Goal: Task Accomplishment & Management: Use online tool/utility

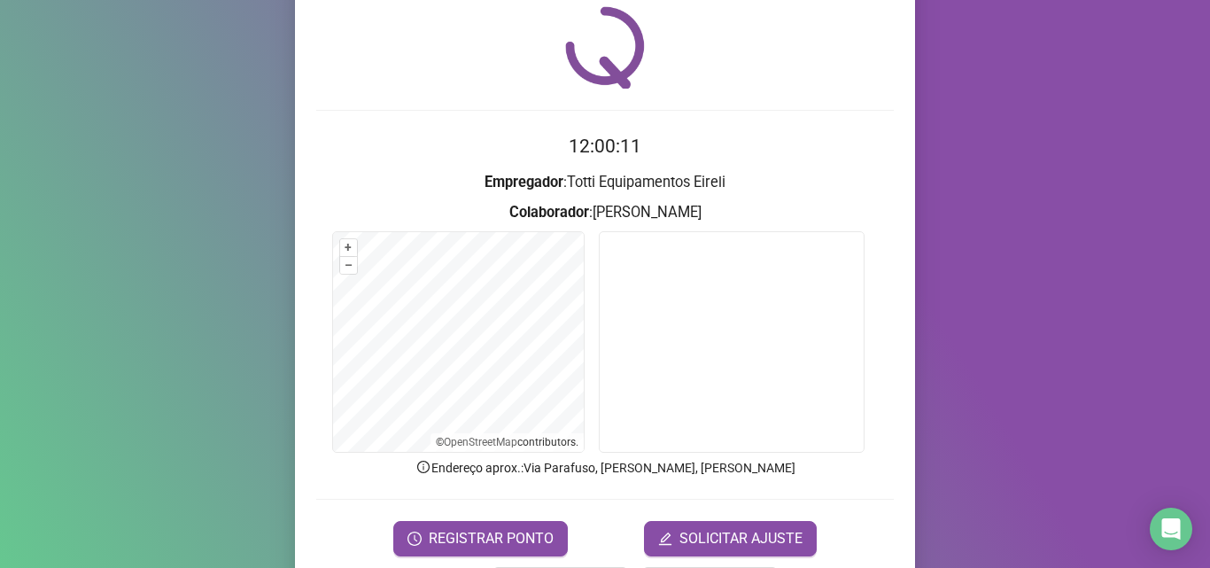
scroll to position [124, 0]
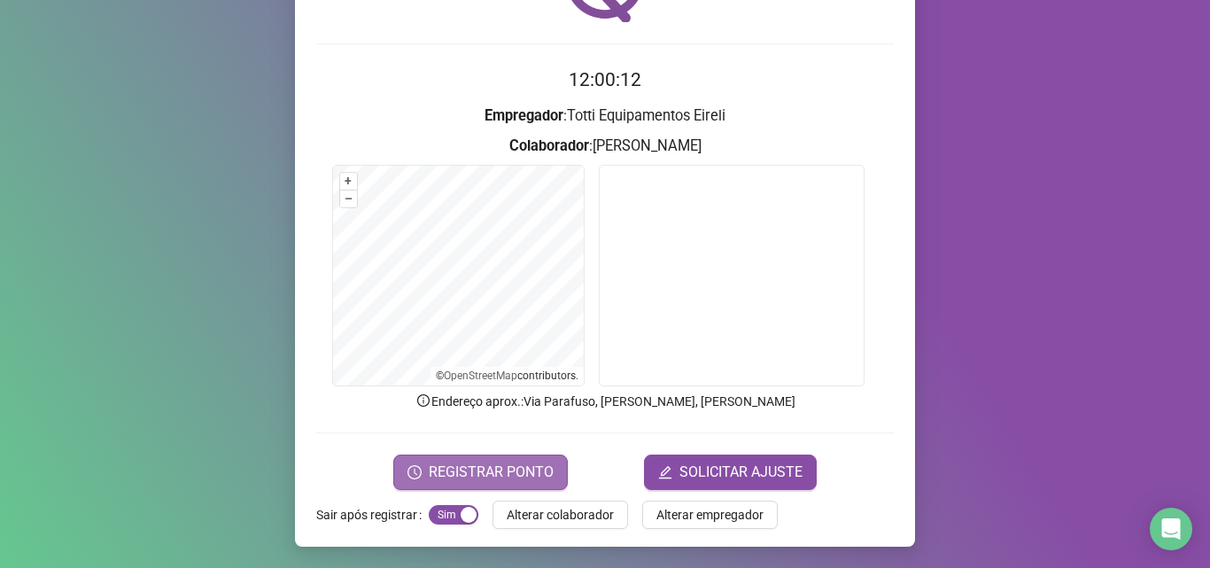
click at [462, 483] on button "REGISTRAR PONTO" at bounding box center [480, 471] width 175 height 35
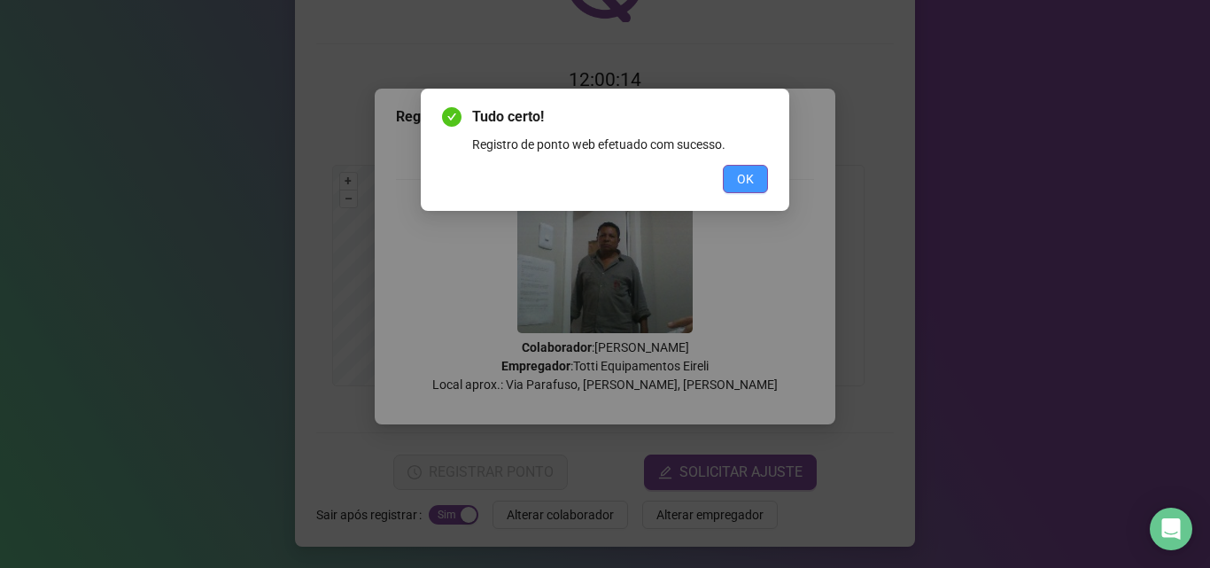
click at [743, 184] on span "OK" at bounding box center [745, 178] width 17 height 19
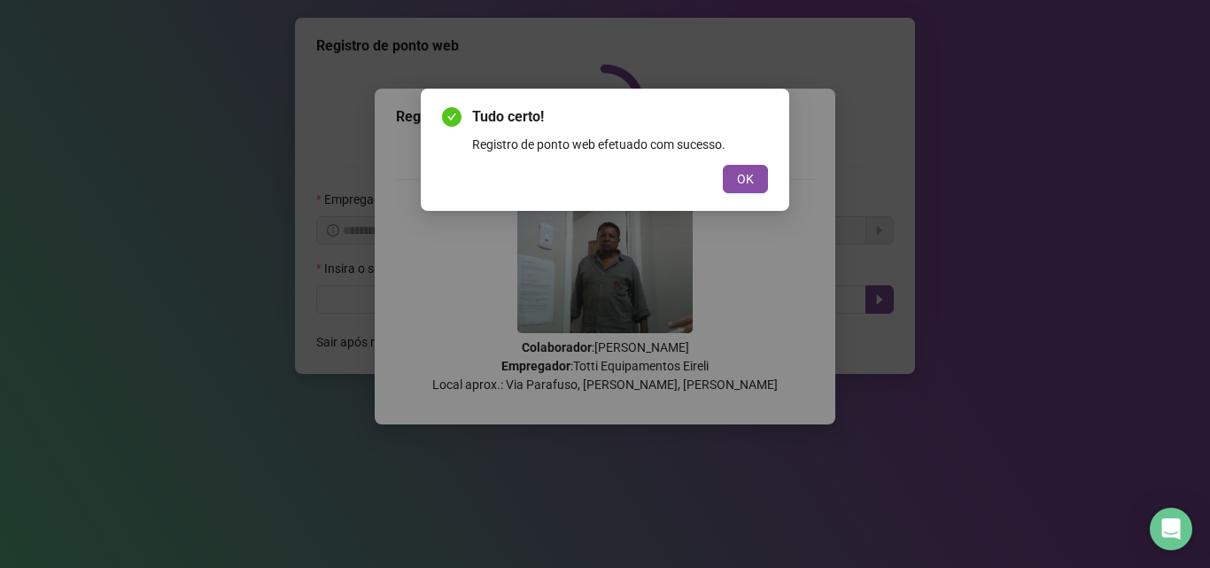
scroll to position [0, 0]
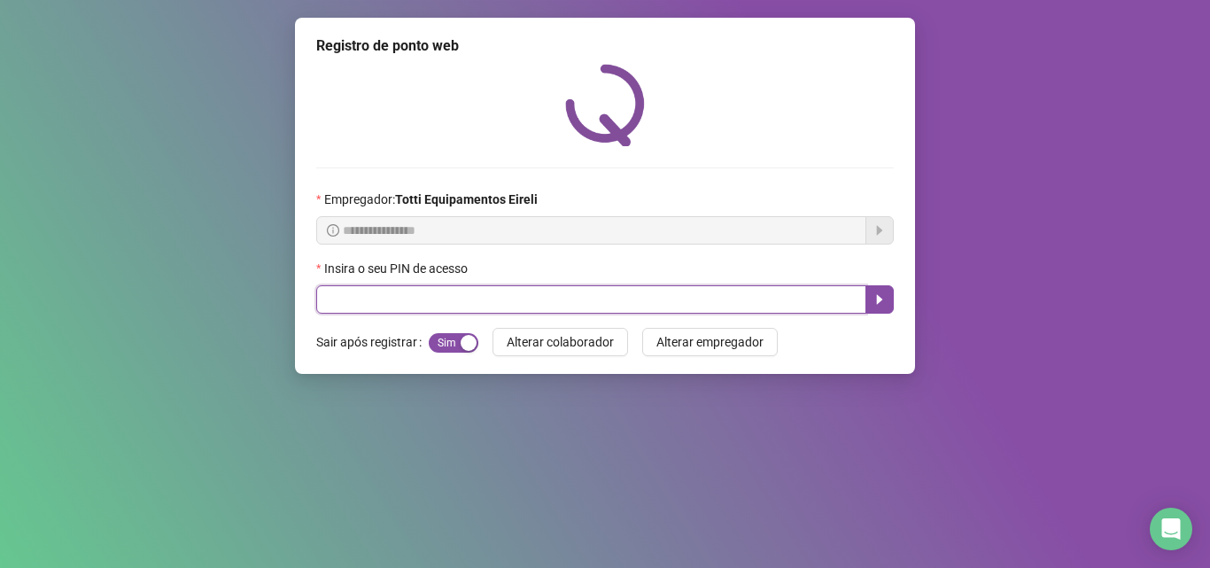
click at [371, 307] on input "text" at bounding box center [591, 299] width 550 height 28
type input "*****"
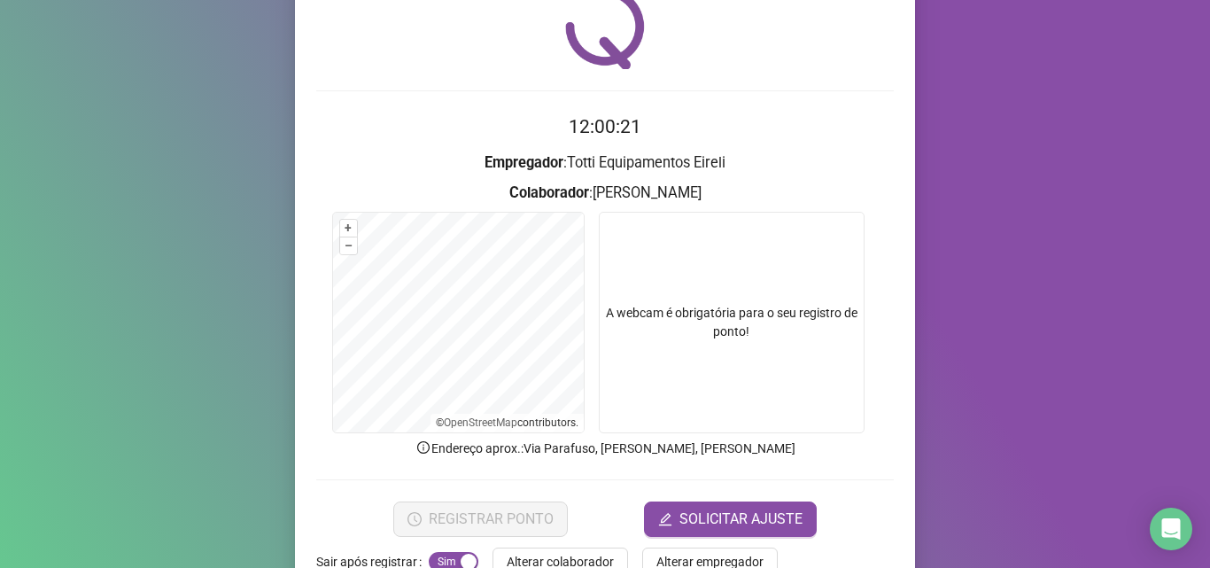
scroll to position [124, 0]
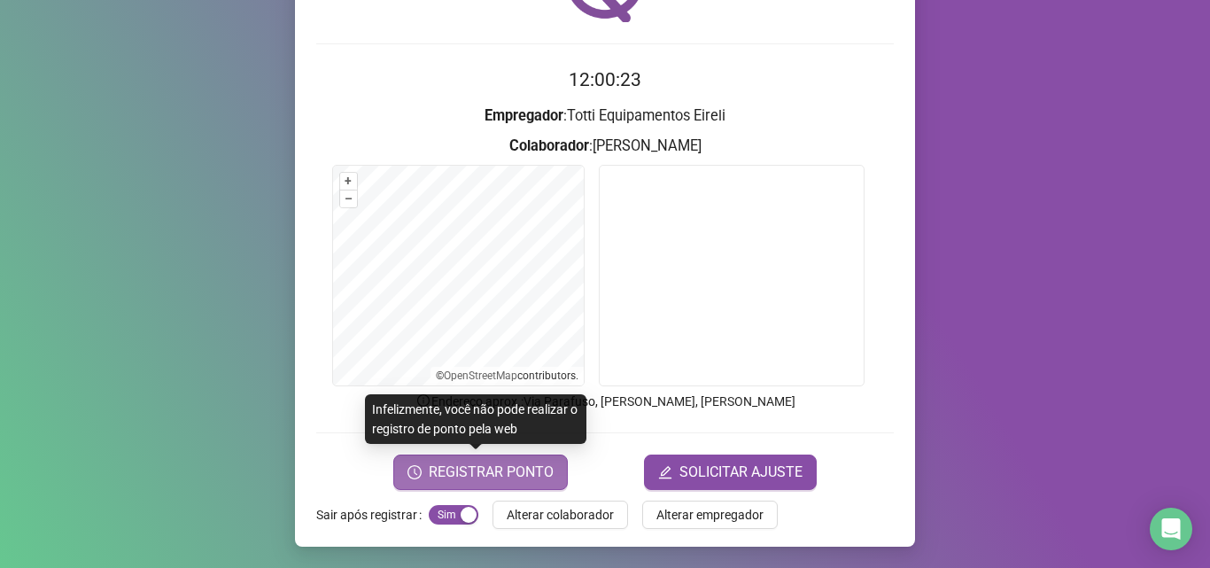
click at [431, 477] on span "REGISTRAR PONTO" at bounding box center [491, 472] width 125 height 21
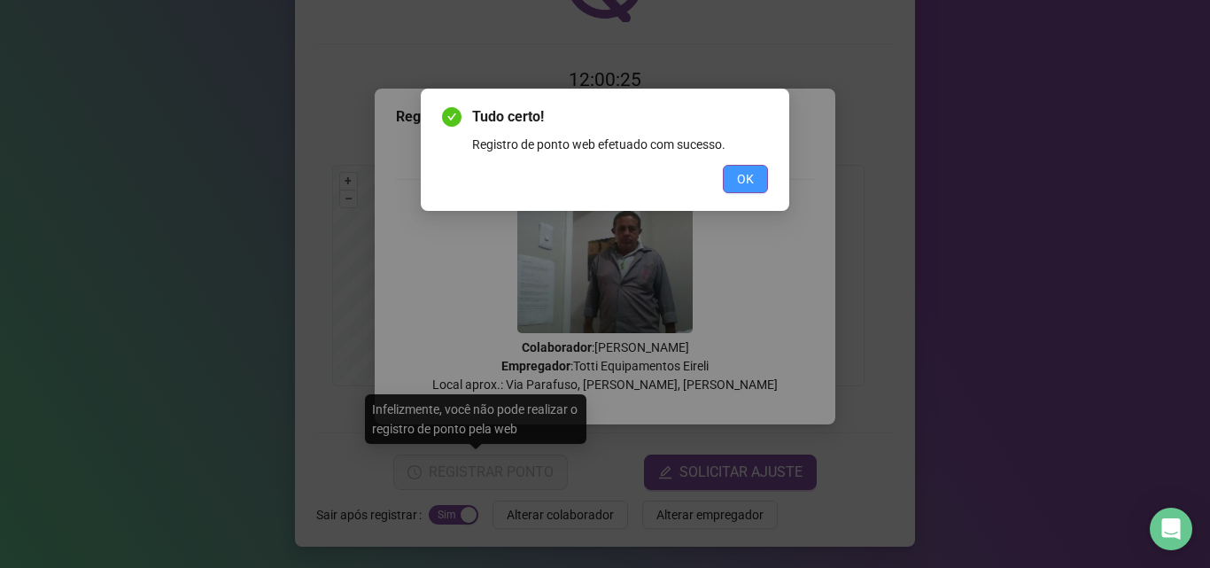
click at [748, 188] on span "OK" at bounding box center [745, 178] width 17 height 19
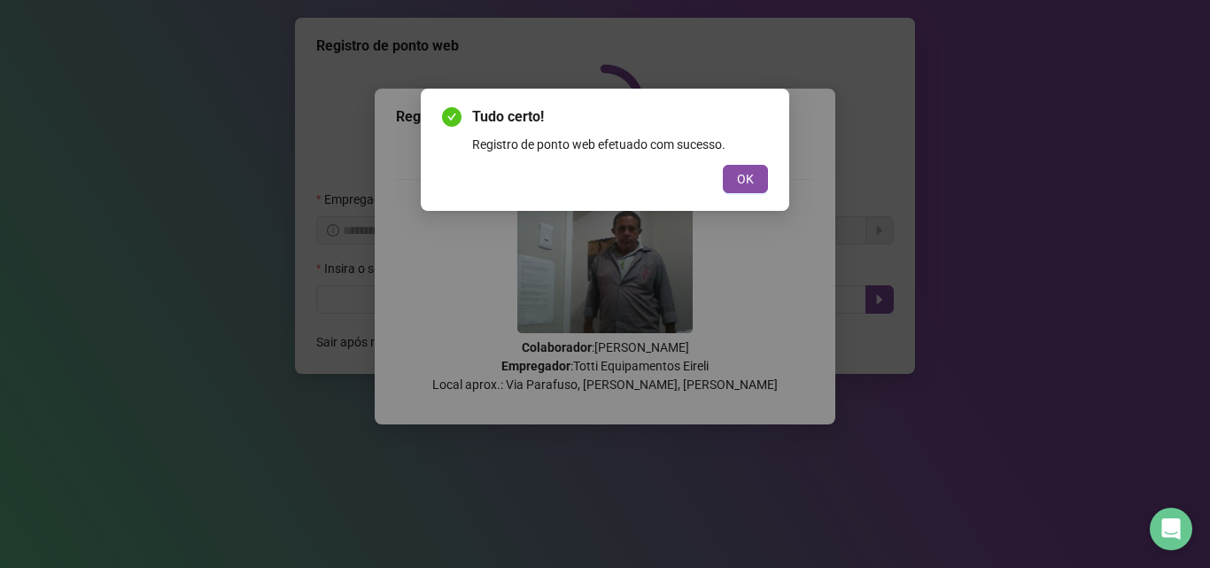
scroll to position [0, 0]
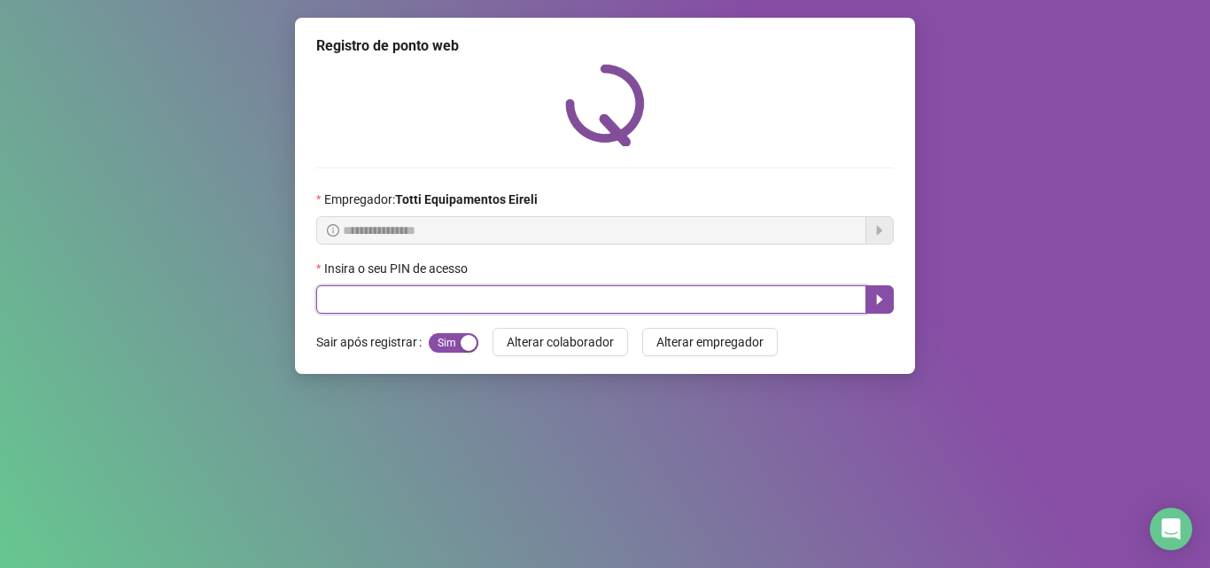
click at [443, 311] on input "text" at bounding box center [591, 299] width 550 height 28
type input "*****"
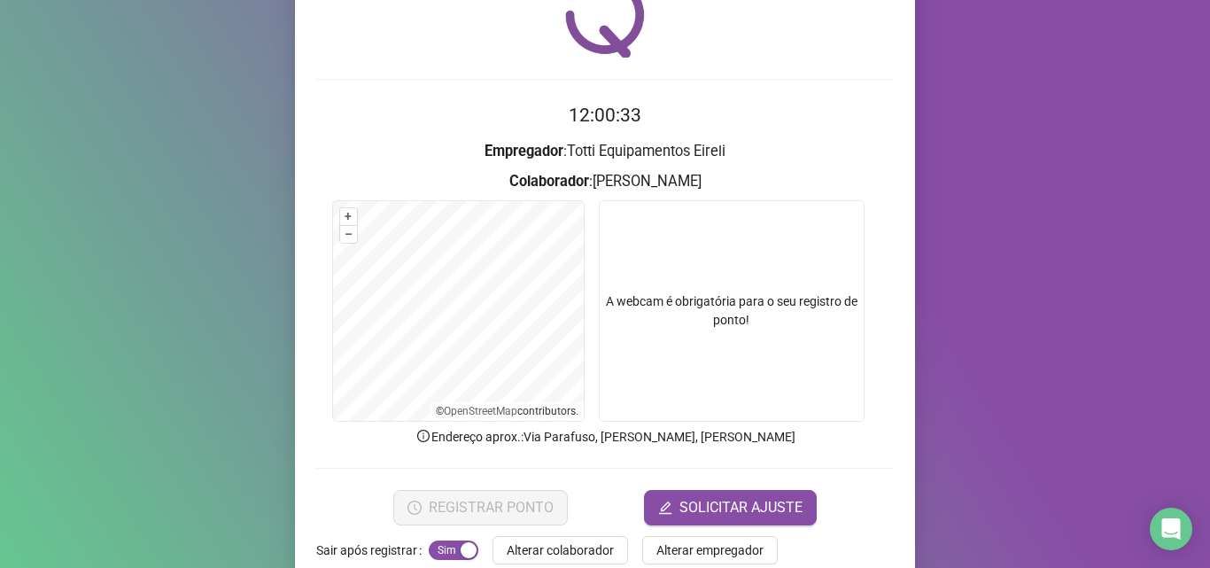
scroll to position [124, 0]
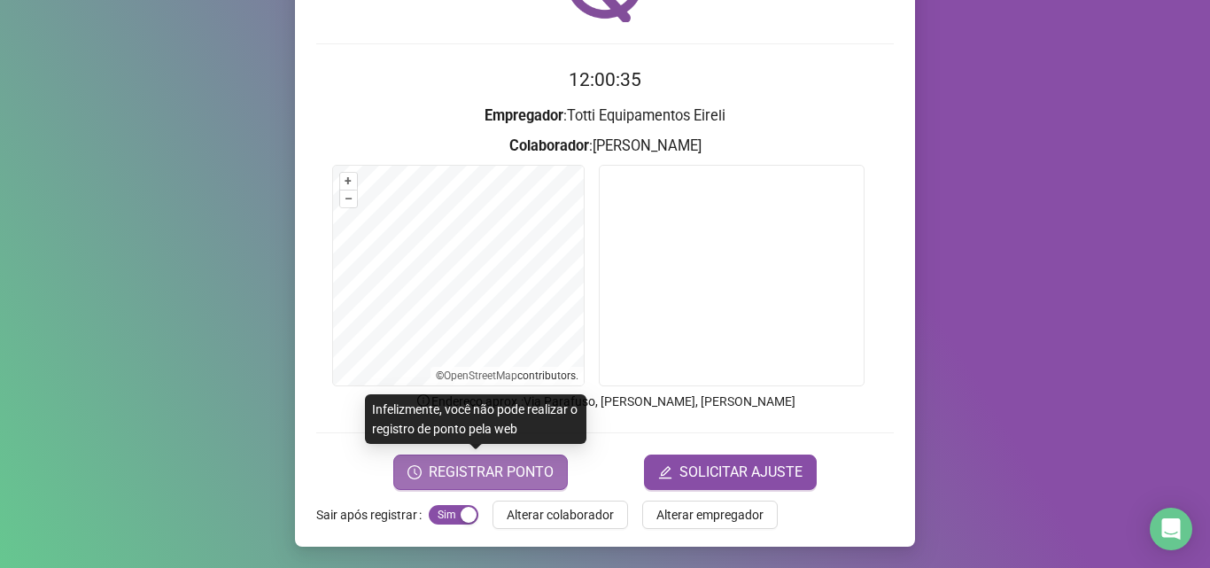
click at [459, 474] on span "REGISTRAR PONTO" at bounding box center [491, 472] width 125 height 21
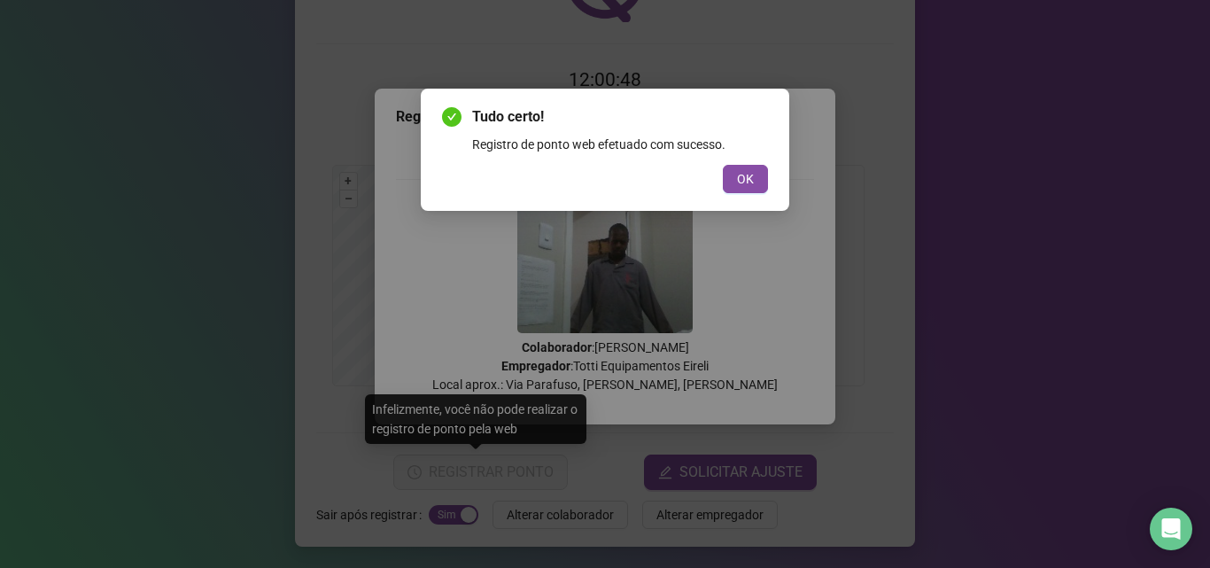
click at [748, 172] on span "OK" at bounding box center [745, 178] width 17 height 19
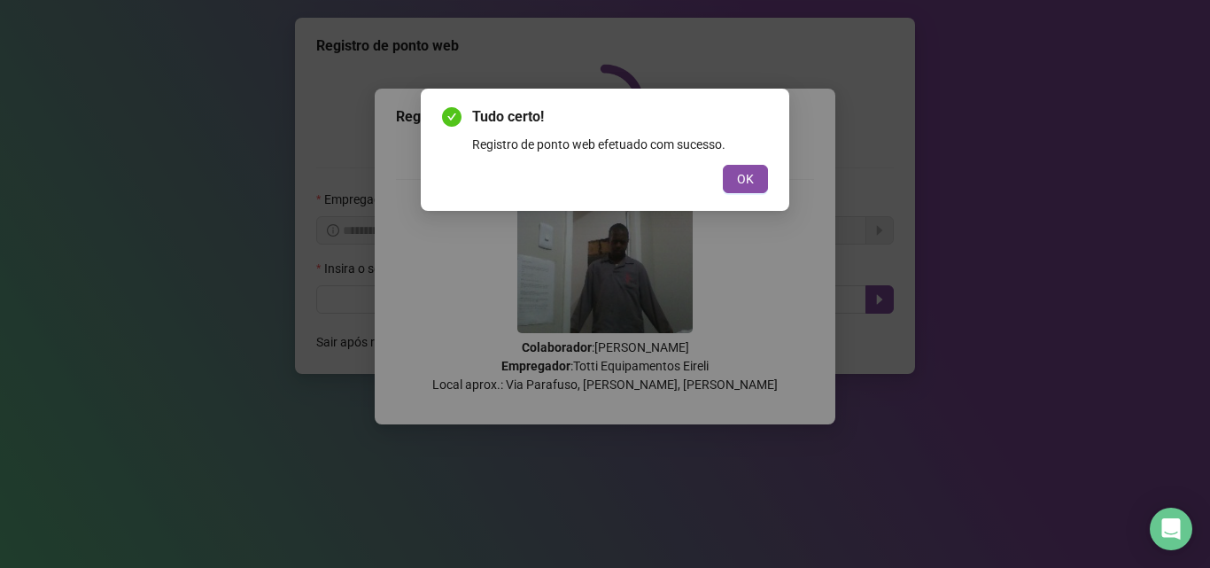
scroll to position [0, 0]
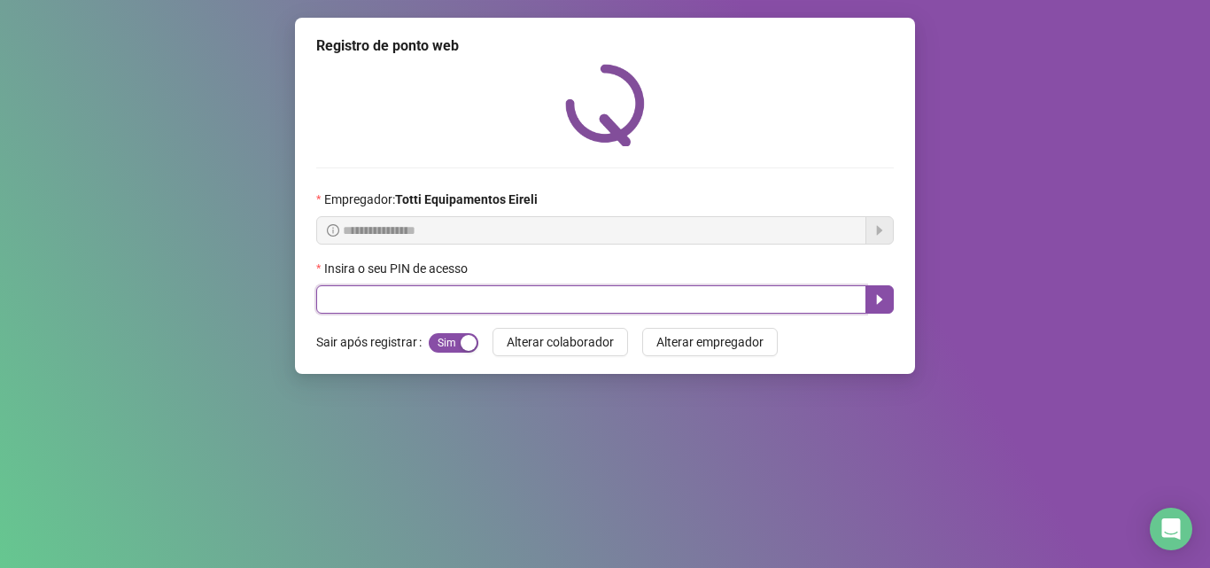
click at [488, 298] on input "text" at bounding box center [591, 299] width 550 height 28
type input "*****"
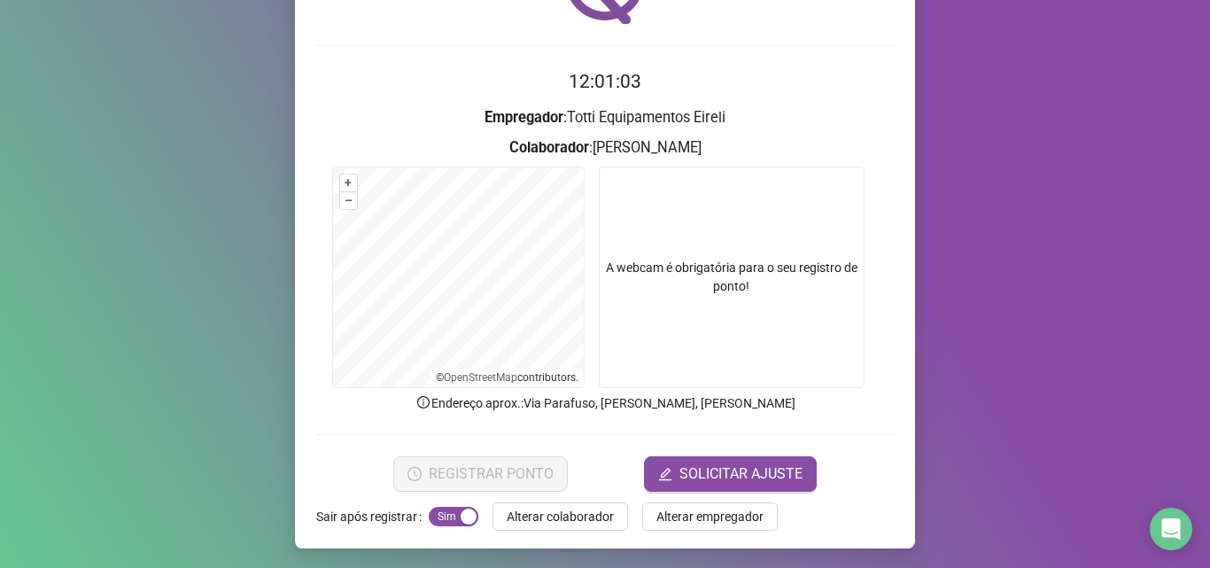
scroll to position [124, 0]
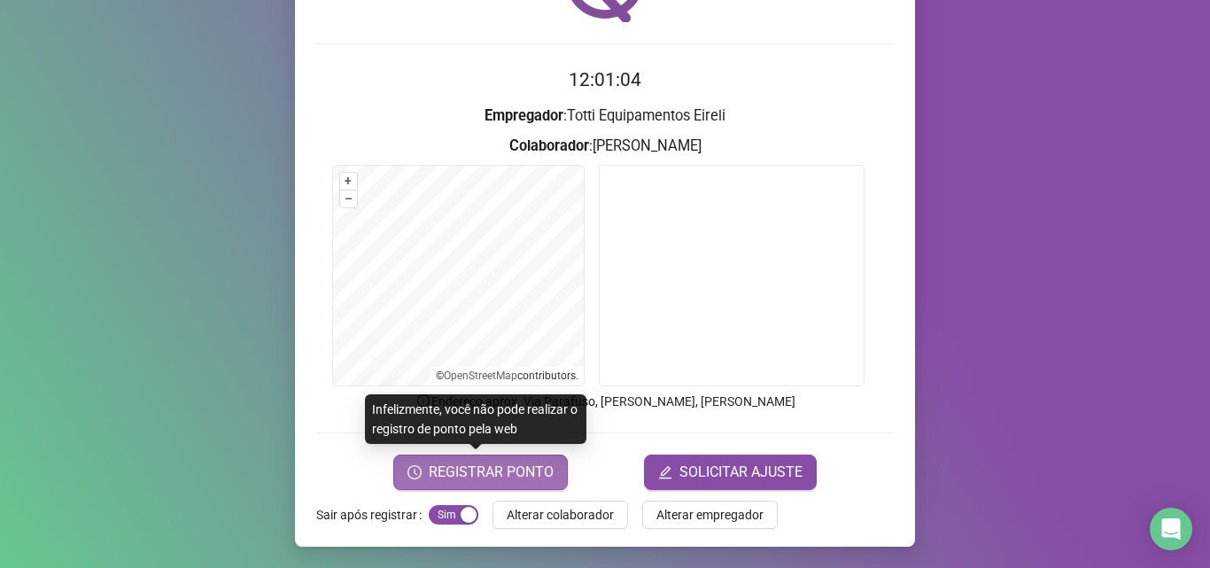
click at [465, 474] on span "REGISTRAR PONTO" at bounding box center [491, 472] width 125 height 21
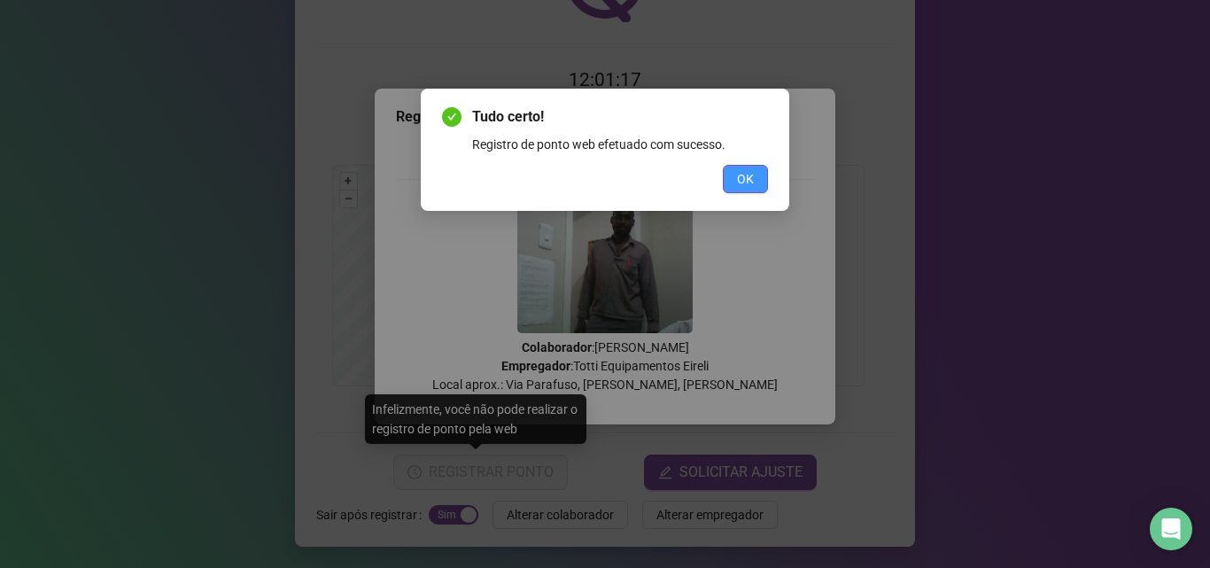
click at [734, 172] on button "OK" at bounding box center [745, 179] width 45 height 28
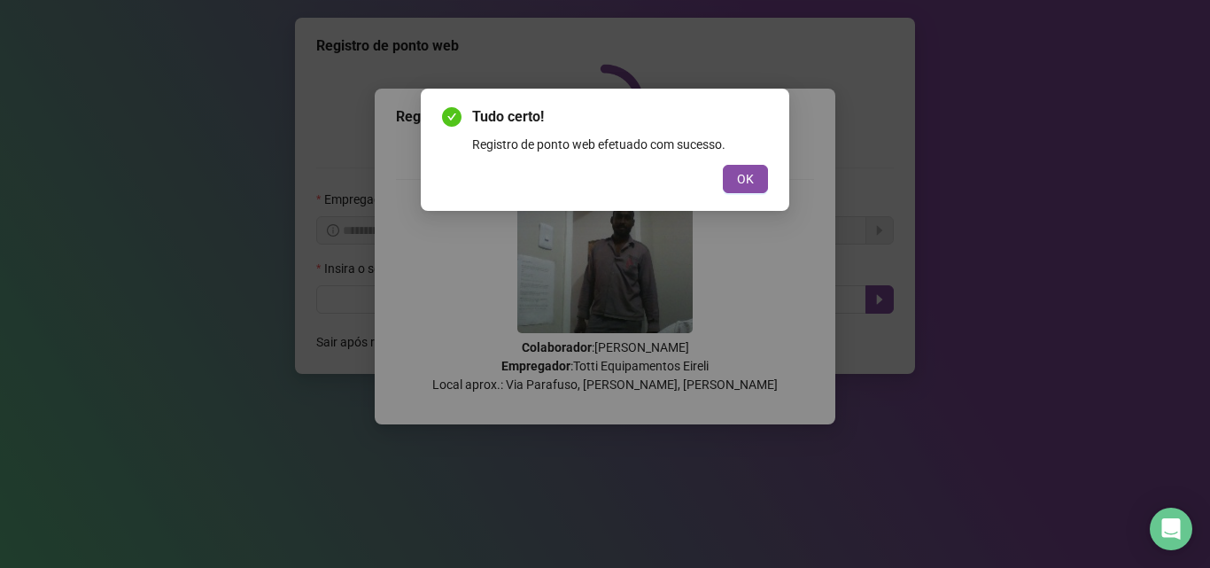
scroll to position [0, 0]
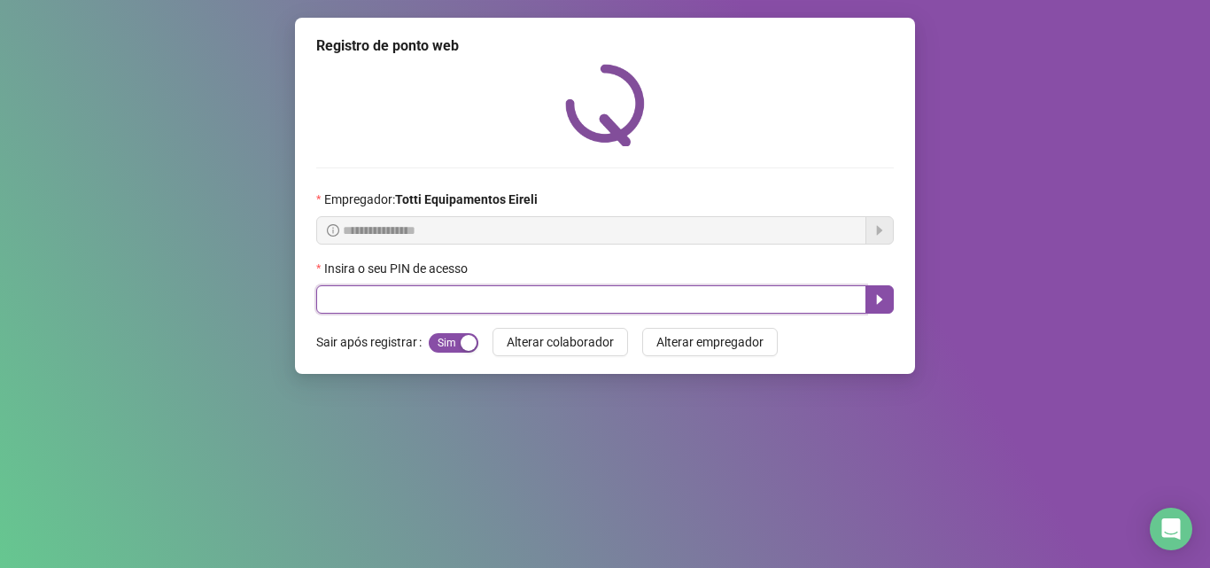
click at [405, 296] on input "text" at bounding box center [591, 299] width 550 height 28
type input "*****"
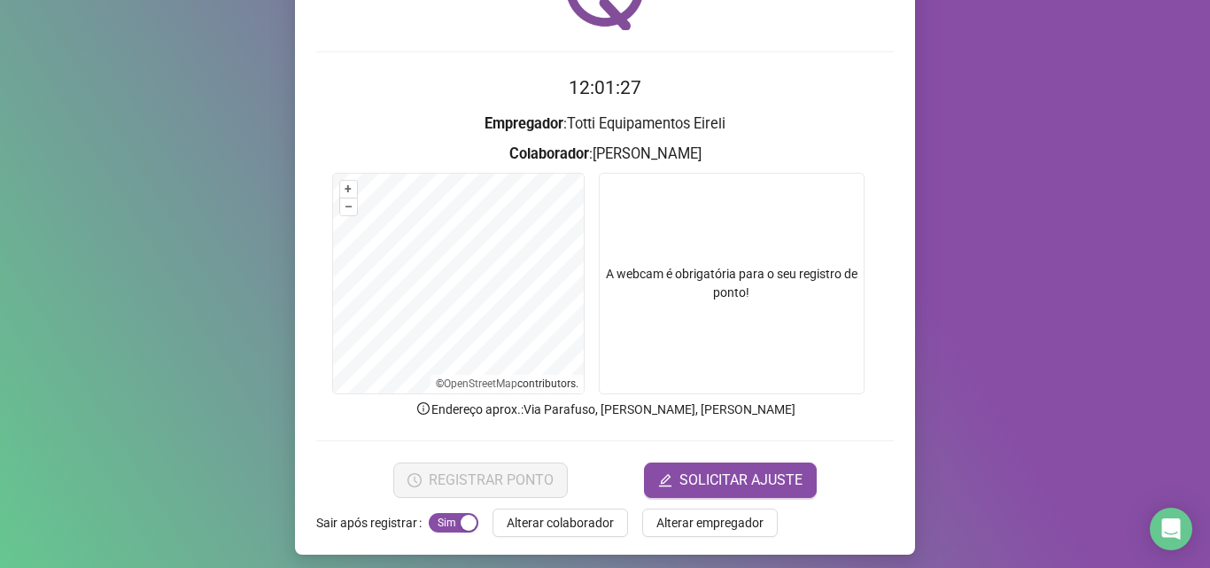
scroll to position [124, 0]
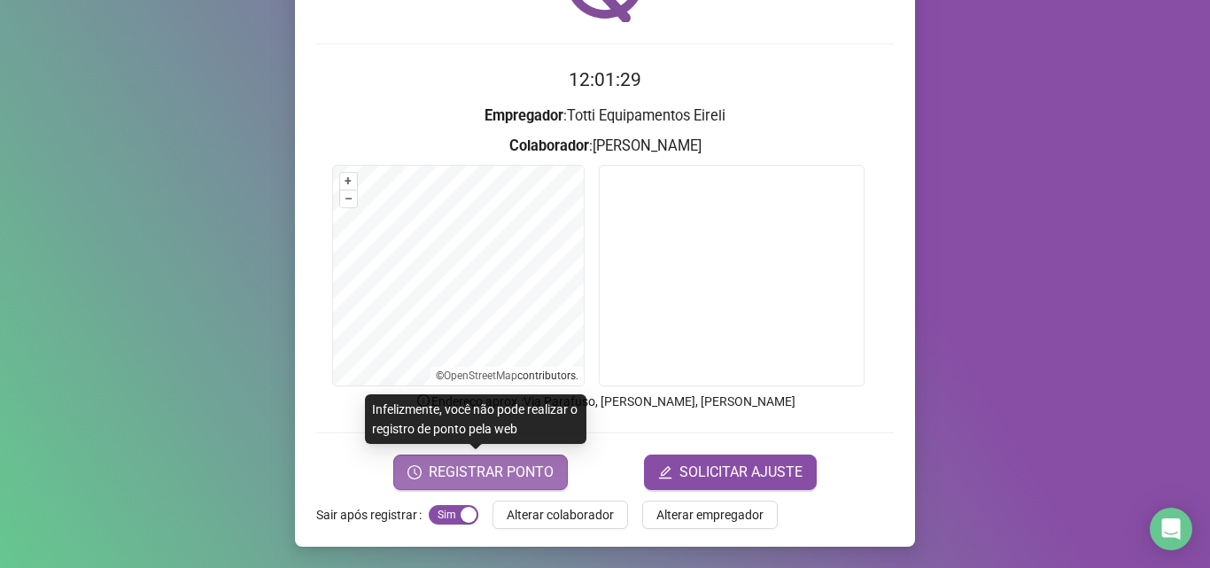
click at [461, 466] on span "REGISTRAR PONTO" at bounding box center [491, 472] width 125 height 21
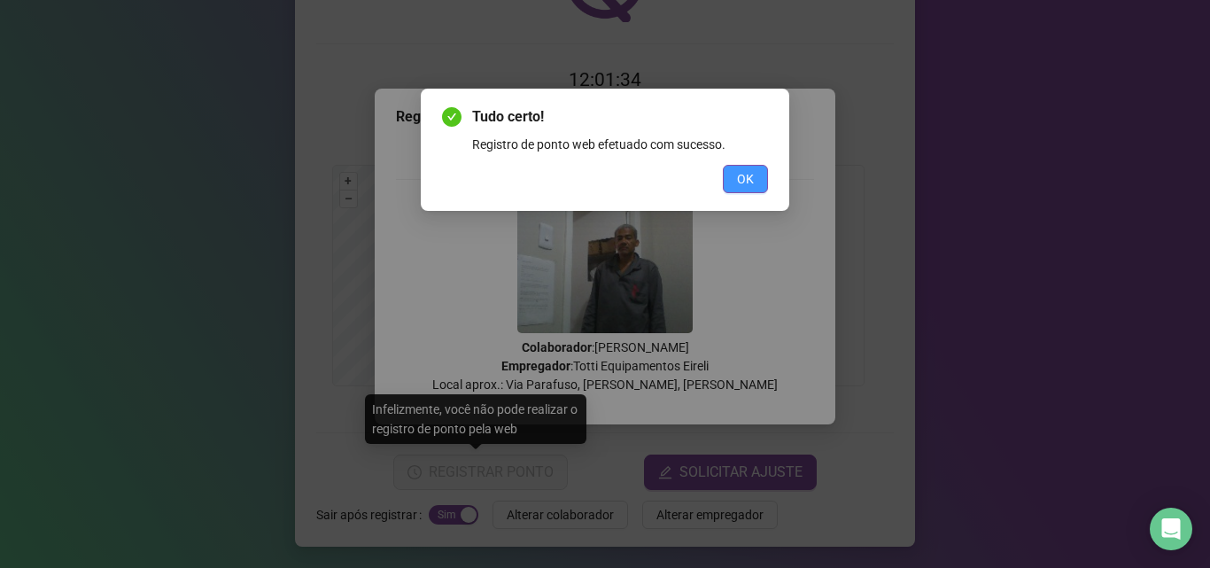
click at [746, 177] on span "OK" at bounding box center [745, 178] width 17 height 19
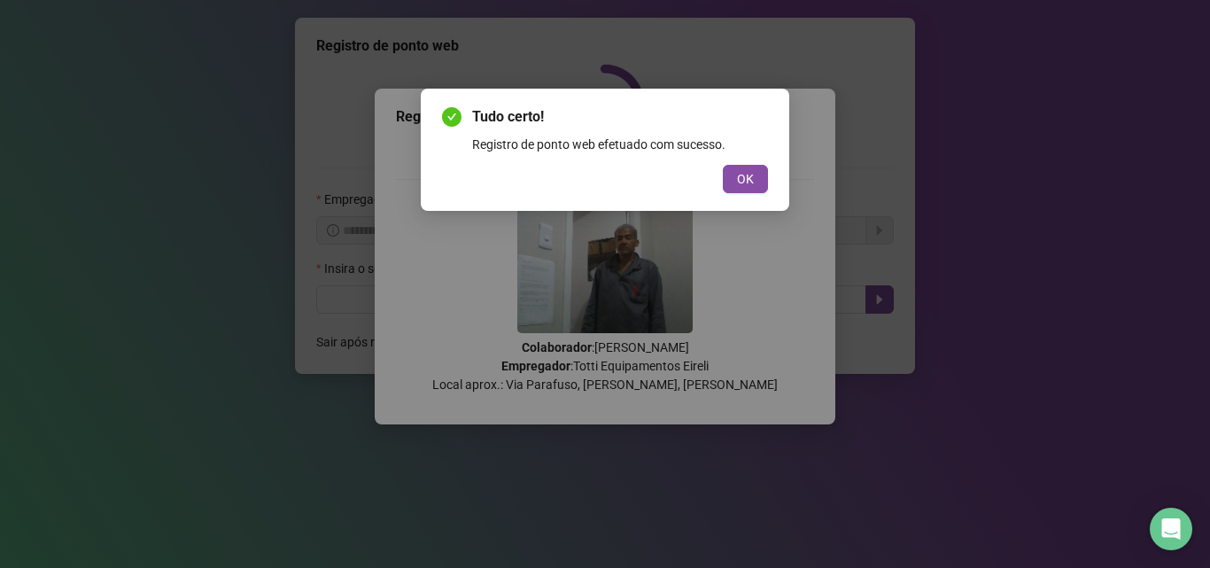
scroll to position [0, 0]
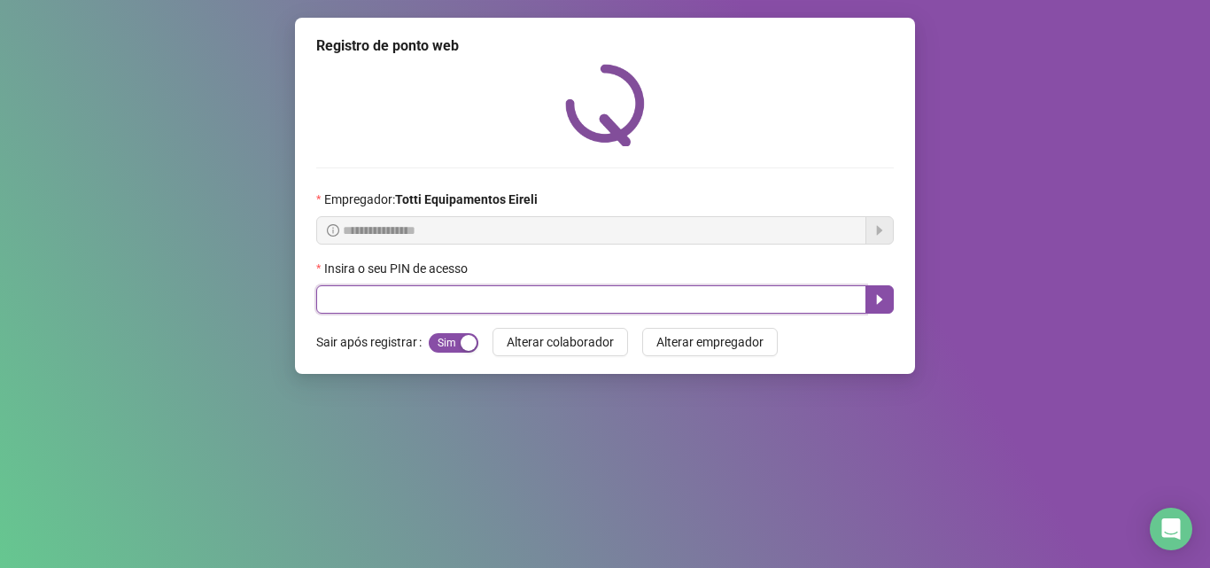
click at [398, 301] on input "text" at bounding box center [591, 299] width 550 height 28
type input "*****"
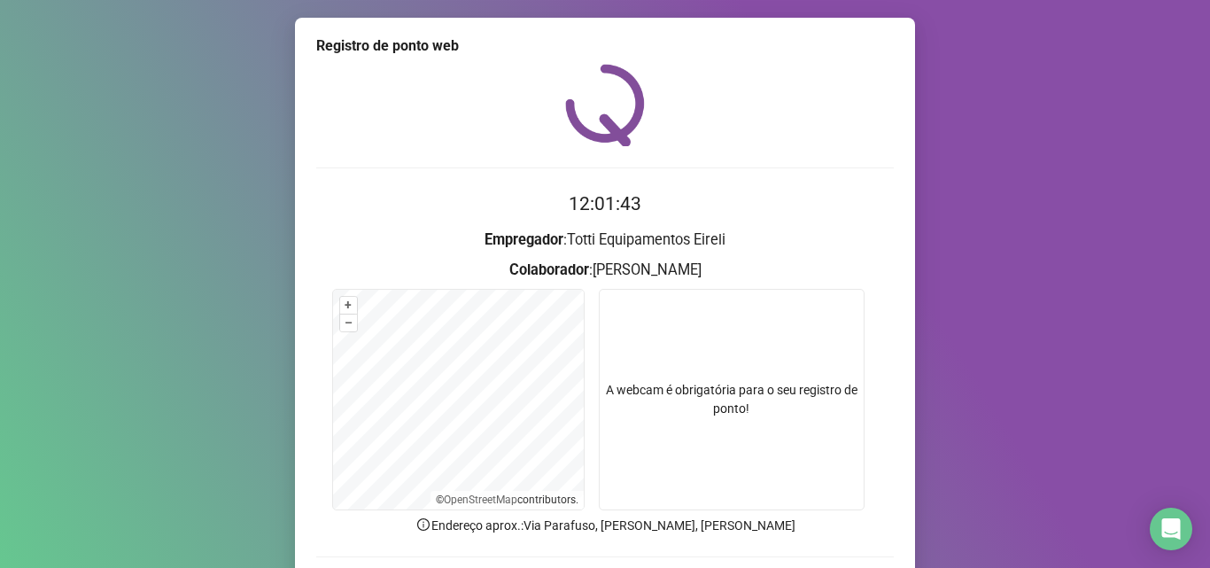
drag, startPoint x: 308, startPoint y: 342, endPoint x: 287, endPoint y: 368, distance: 33.3
click at [295, 368] on div "Registro de ponto web 12:01:43 Empregador : Totti Equipamentos Eireli Colaborad…" at bounding box center [605, 344] width 620 height 653
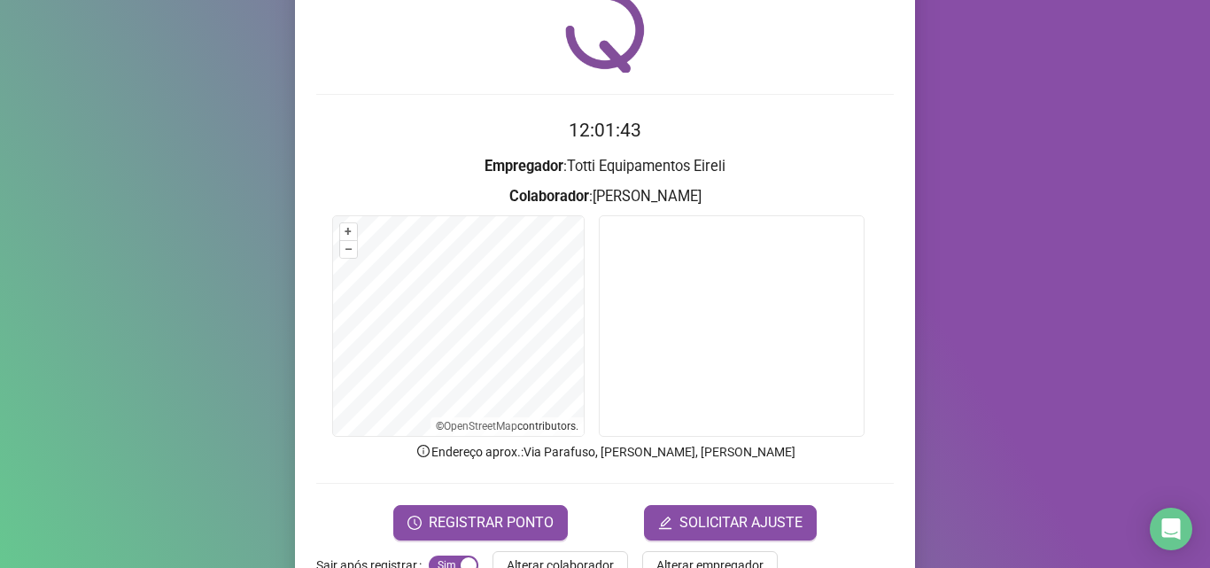
scroll to position [124, 0]
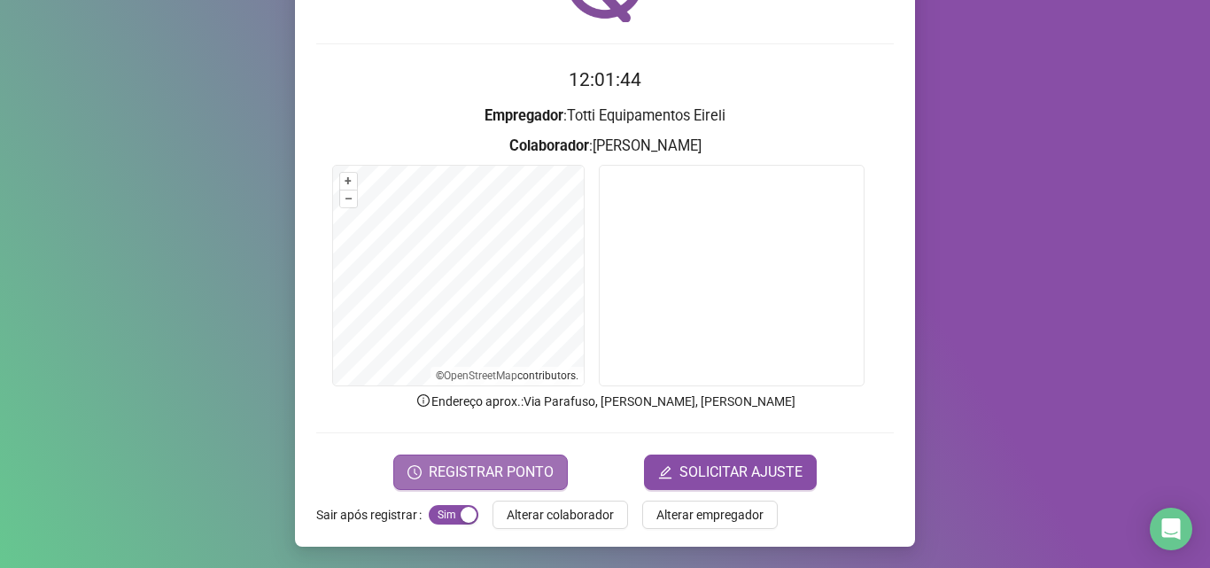
click at [450, 478] on span "REGISTRAR PONTO" at bounding box center [491, 472] width 125 height 21
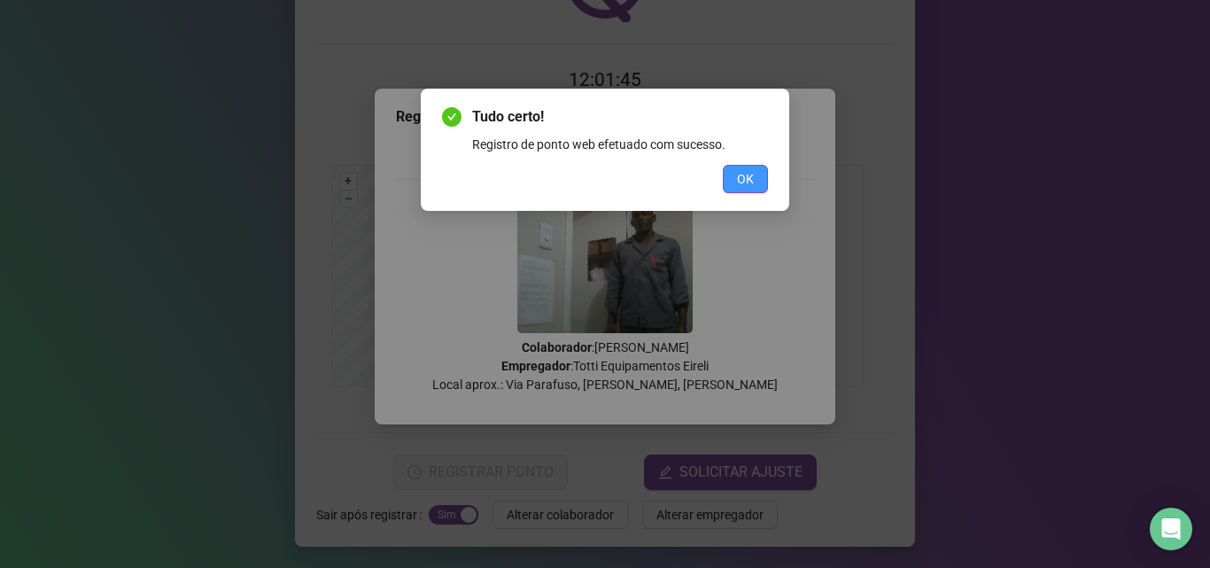
click at [756, 183] on button "OK" at bounding box center [745, 179] width 45 height 28
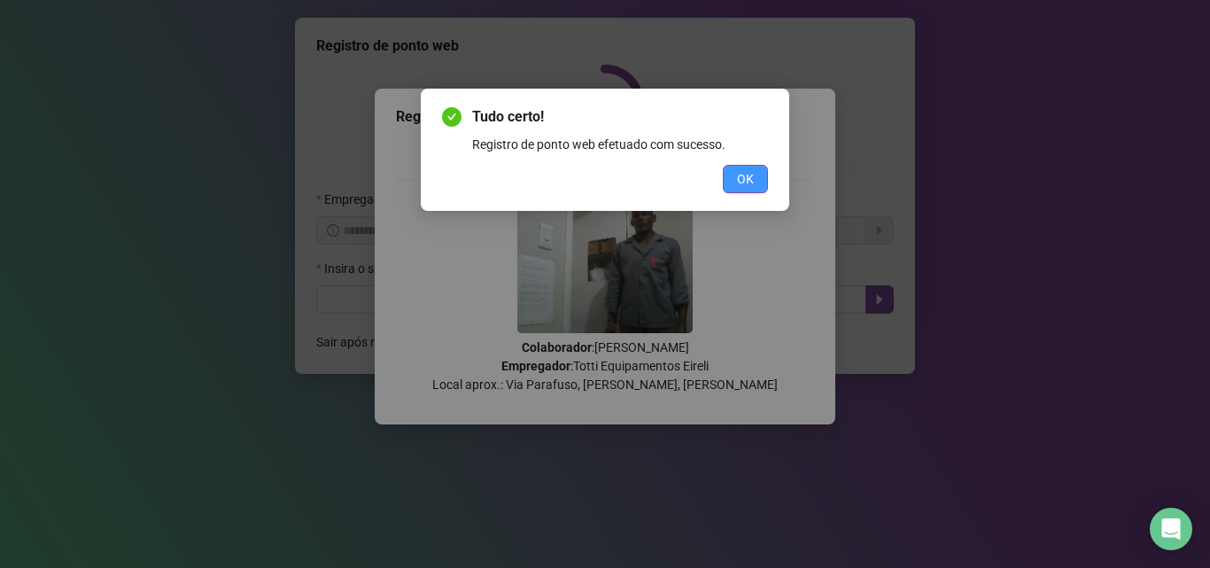
scroll to position [0, 0]
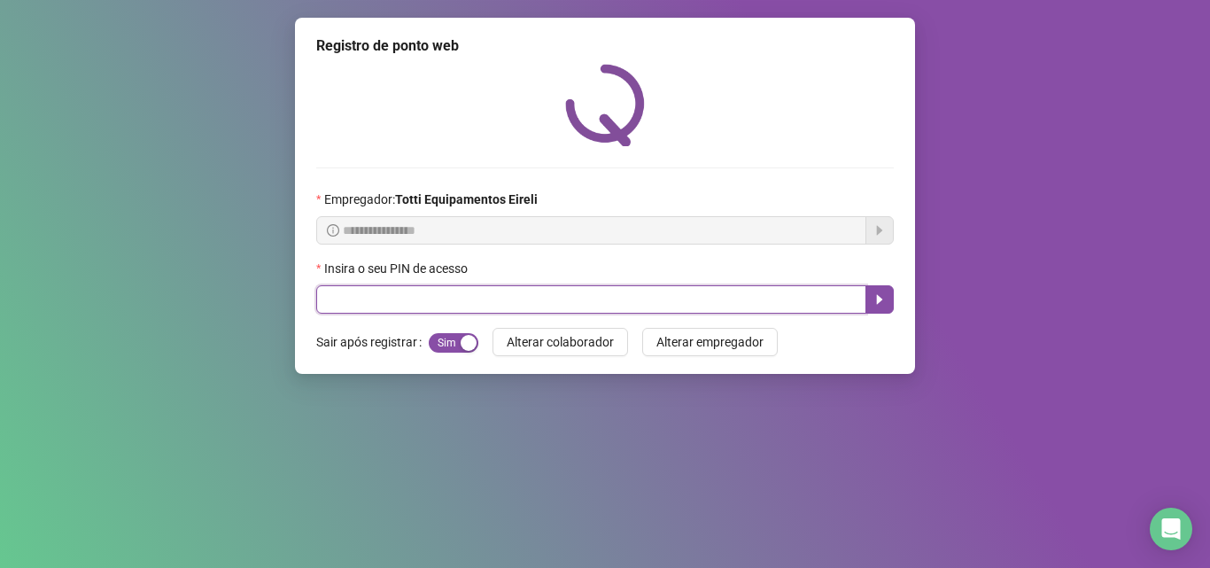
click at [453, 303] on input "text" at bounding box center [591, 299] width 550 height 28
type input "*****"
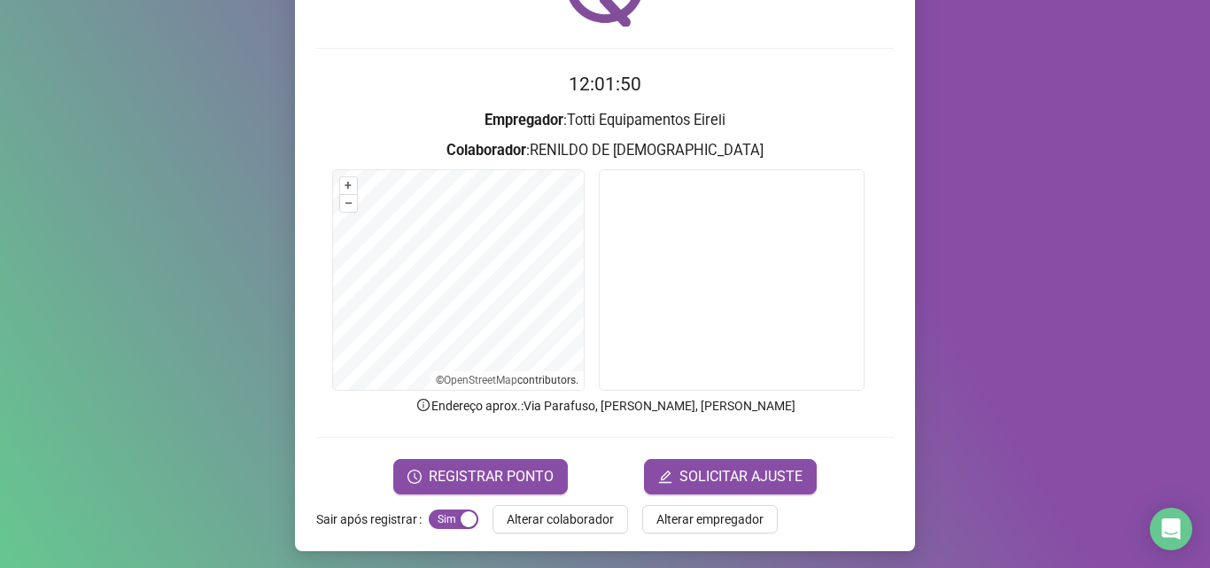
scroll to position [124, 0]
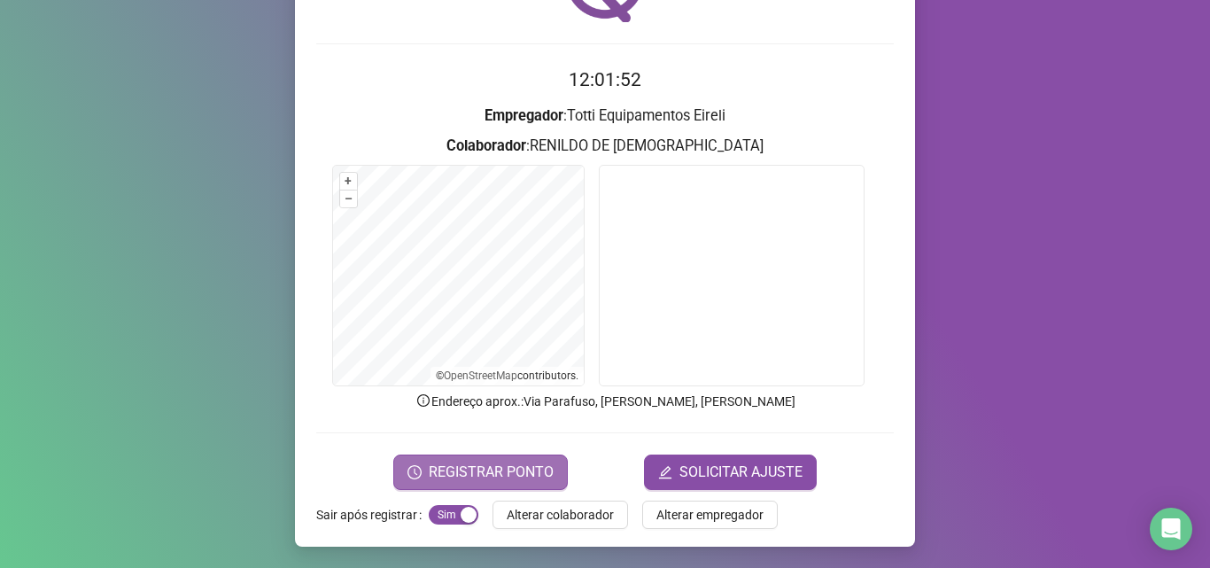
click at [452, 462] on span "REGISTRAR PONTO" at bounding box center [491, 472] width 125 height 21
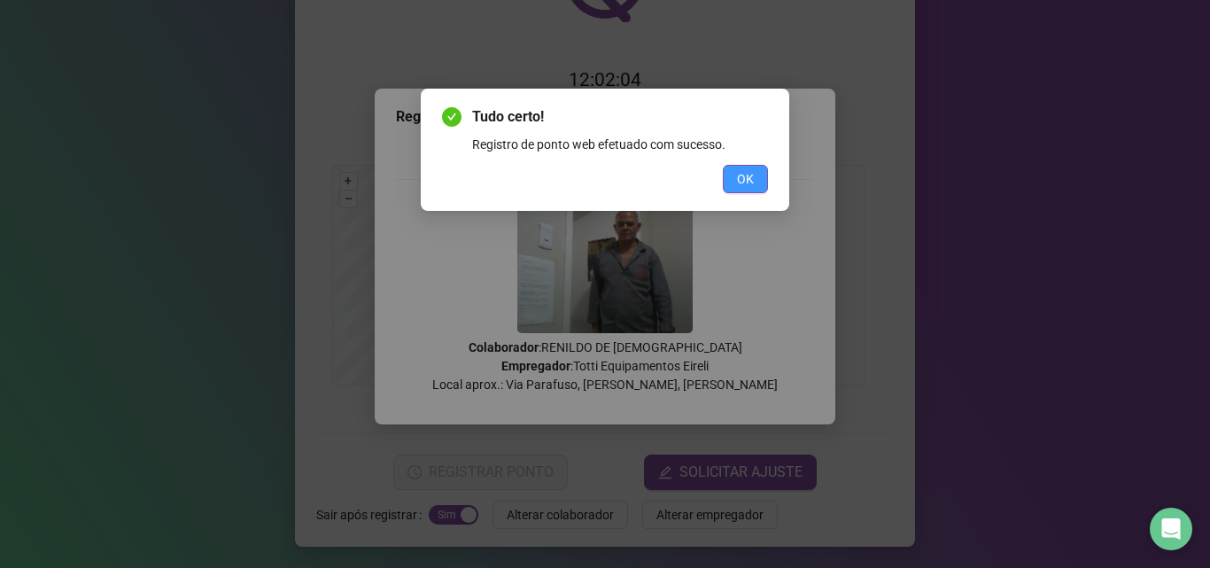
click at [744, 190] on button "OK" at bounding box center [745, 179] width 45 height 28
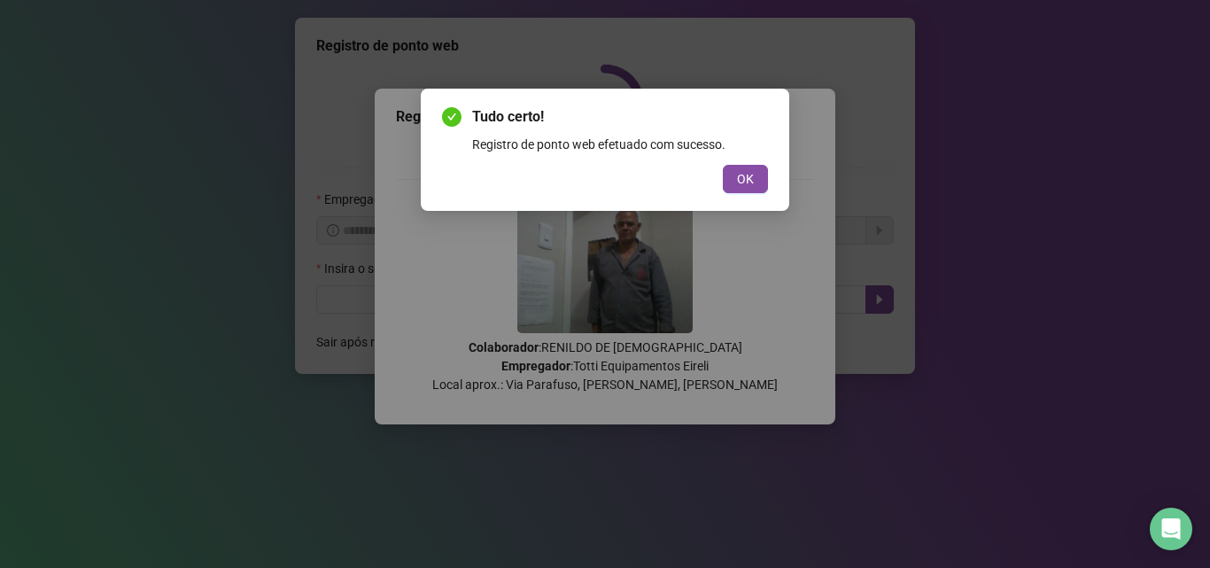
scroll to position [0, 0]
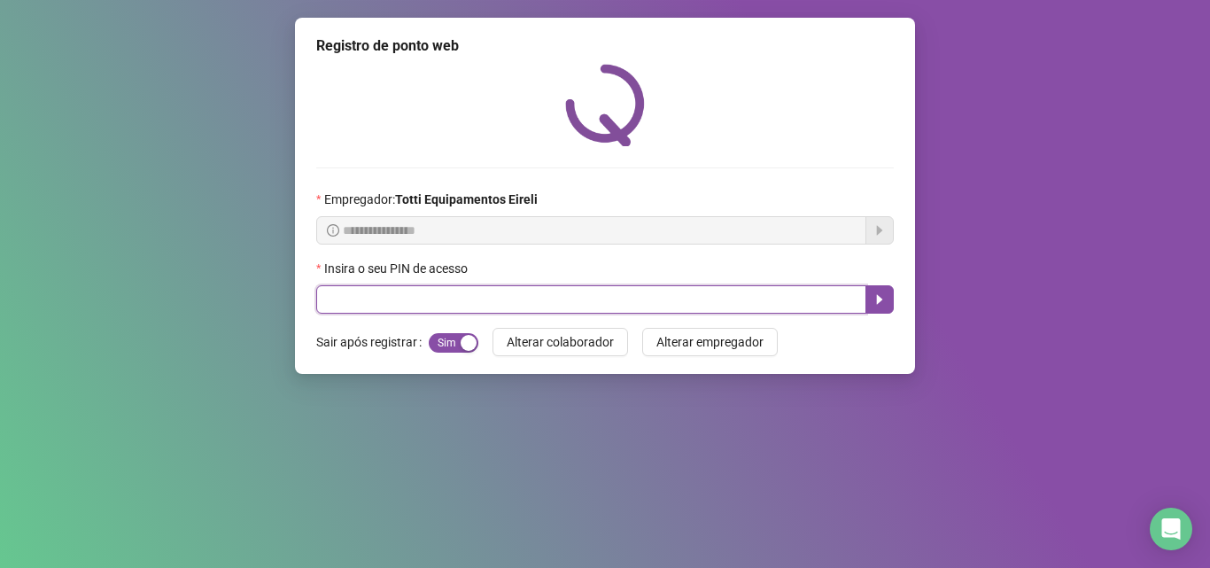
click at [385, 314] on input "text" at bounding box center [591, 299] width 550 height 28
type input "*****"
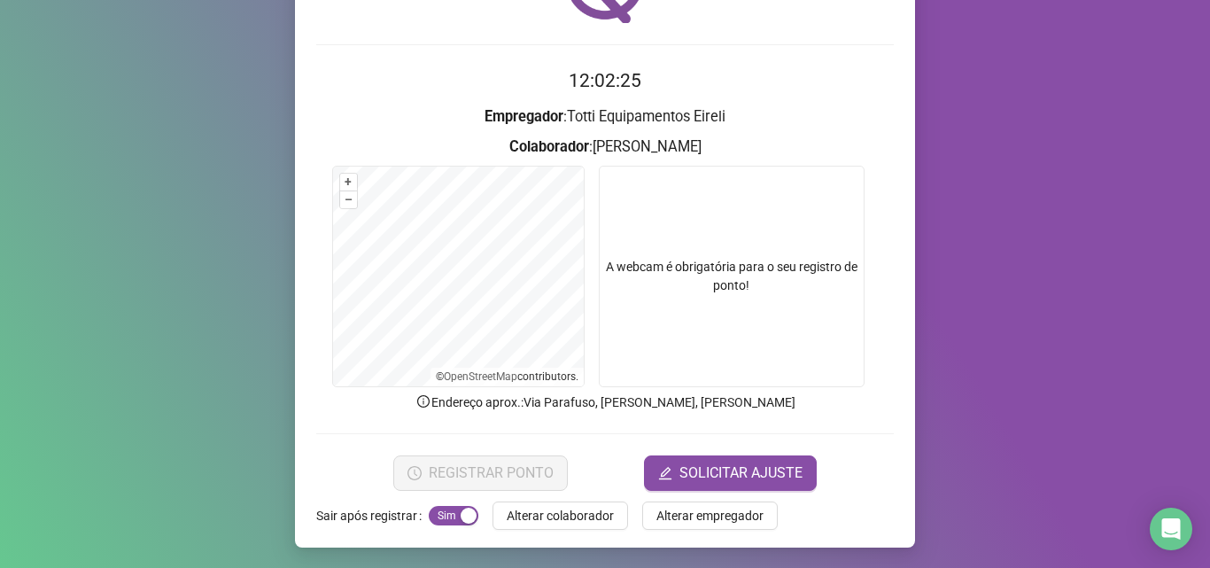
scroll to position [124, 0]
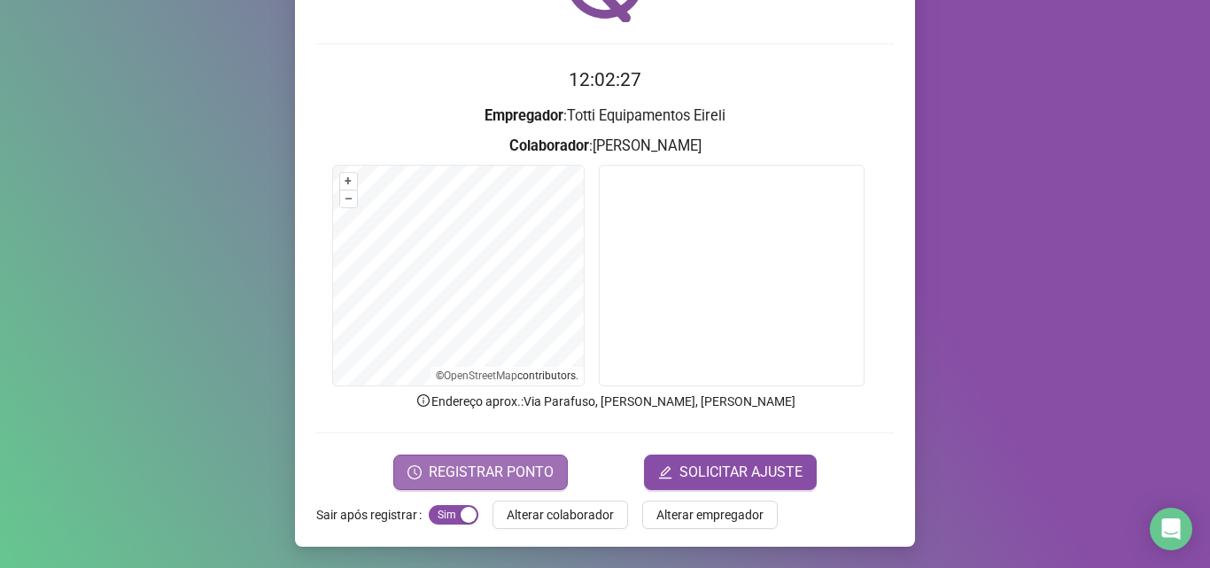
click at [441, 470] on span "REGISTRAR PONTO" at bounding box center [491, 472] width 125 height 21
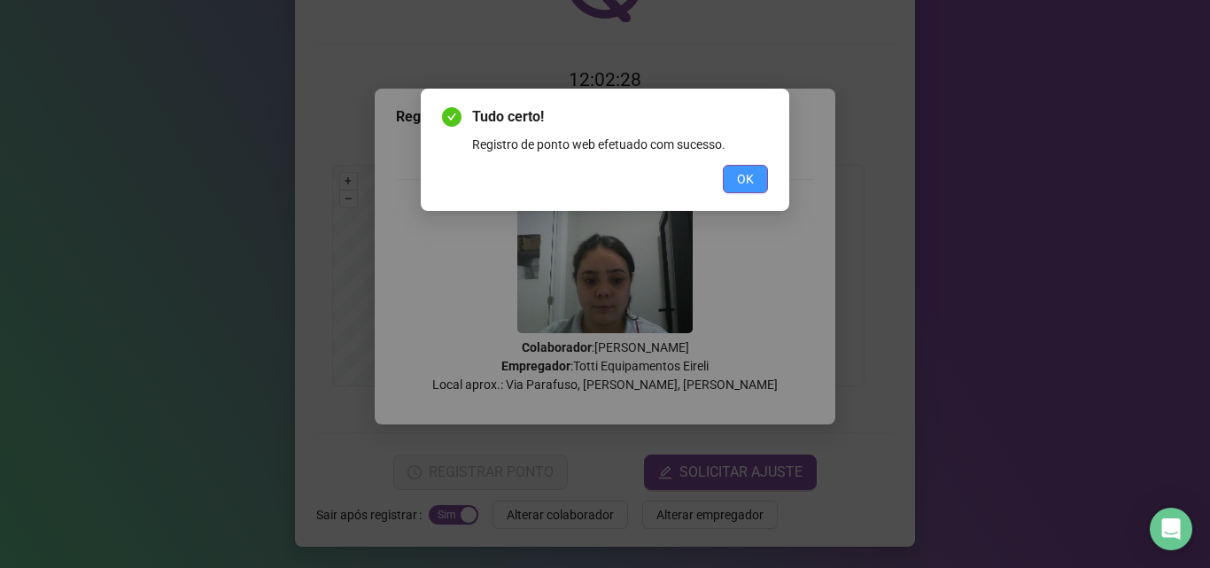
click at [726, 185] on button "OK" at bounding box center [745, 179] width 45 height 28
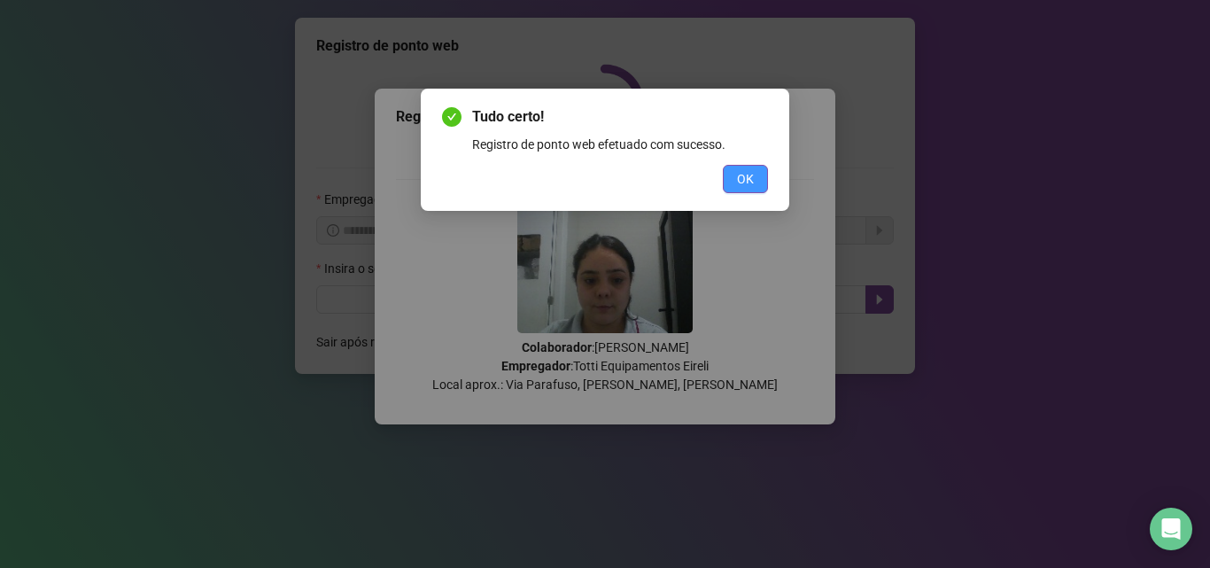
scroll to position [0, 0]
